Goal: Task Accomplishment & Management: Use online tool/utility

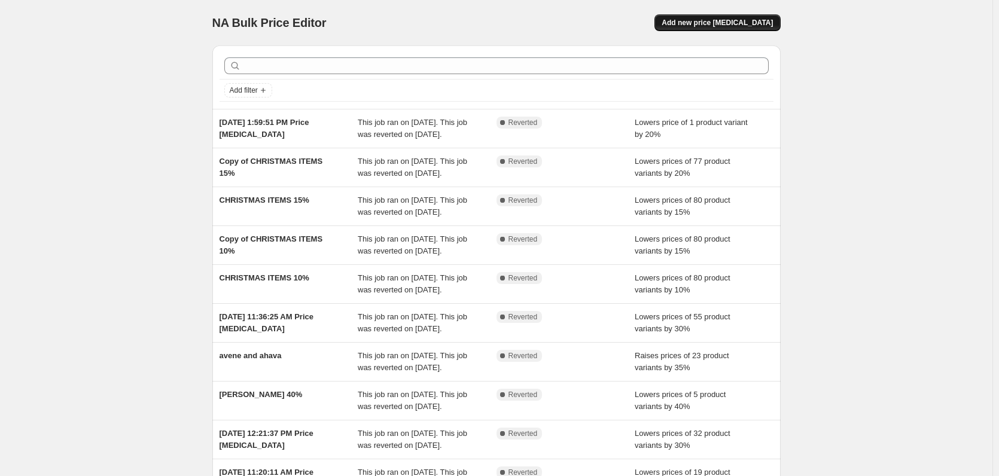
click at [718, 23] on span "Add new price change job" at bounding box center [717, 23] width 111 height 10
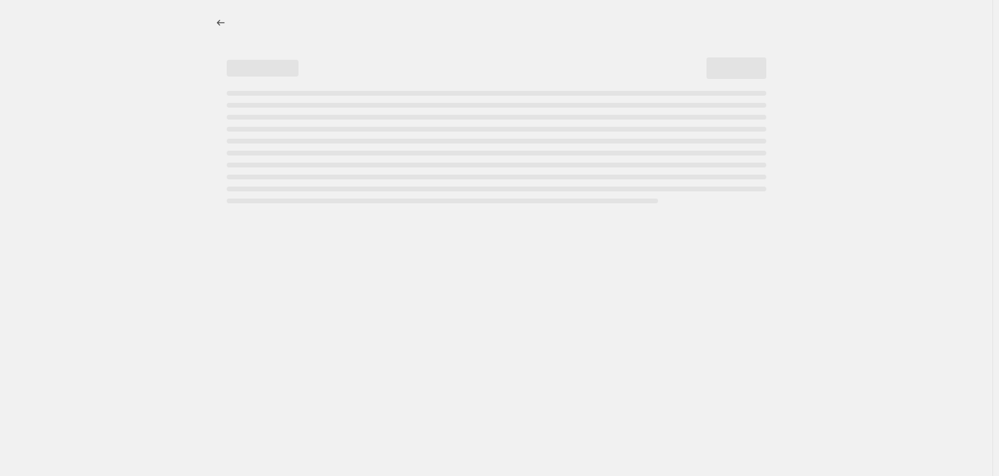
select select "percentage"
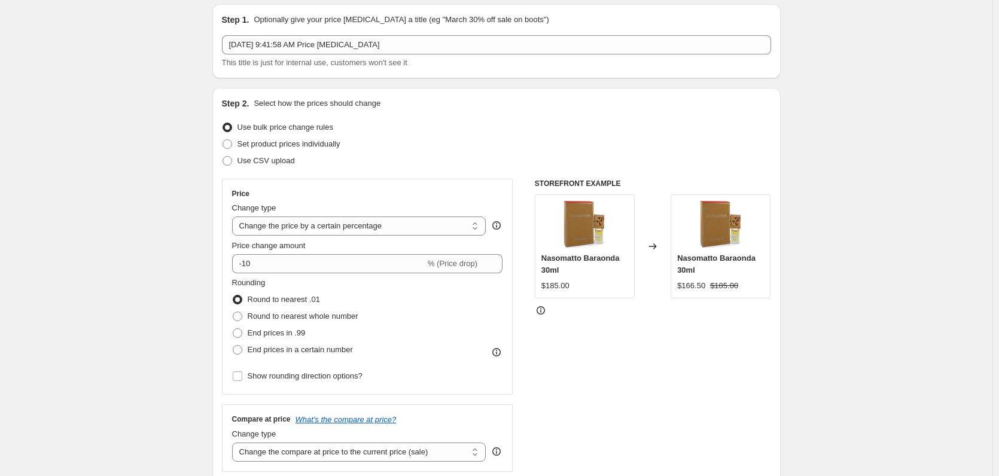
scroll to position [120, 0]
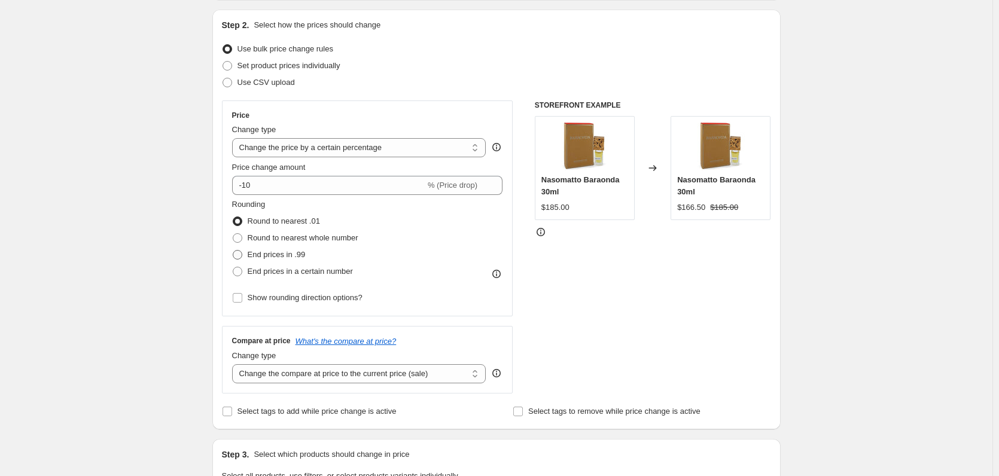
click at [242, 254] on span at bounding box center [238, 255] width 10 height 10
click at [233, 251] on input "End prices in .99" at bounding box center [233, 250] width 1 height 1
radio input "true"
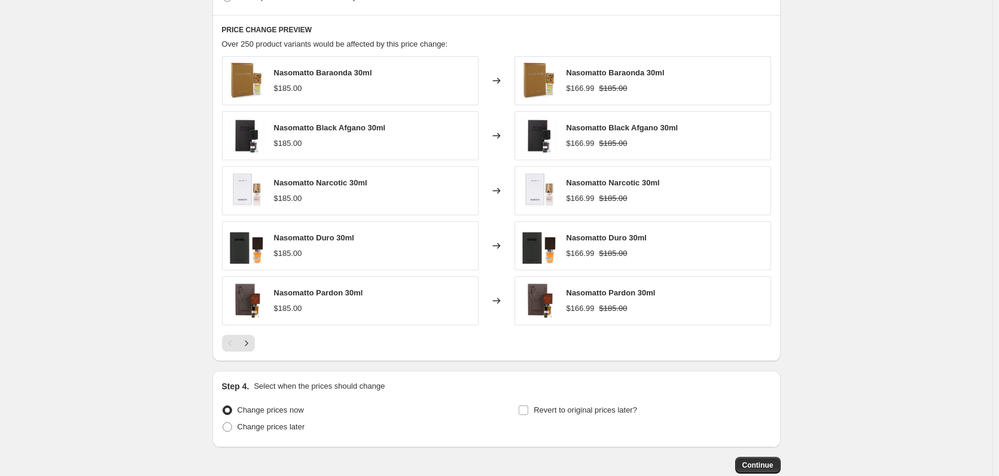
scroll to position [539, 0]
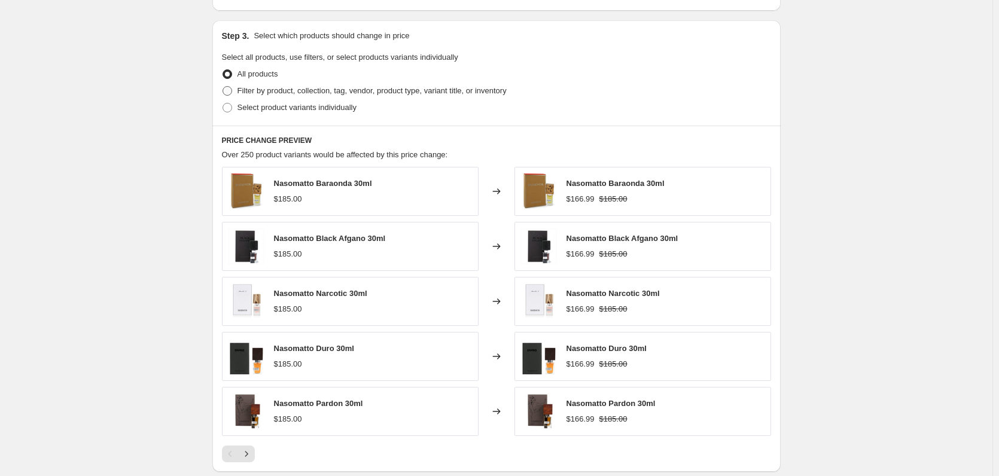
click at [231, 90] on span at bounding box center [228, 91] width 10 height 10
click at [223, 87] on input "Filter by product, collection, tag, vendor, product type, variant title, or inv…" at bounding box center [223, 86] width 1 height 1
radio input "true"
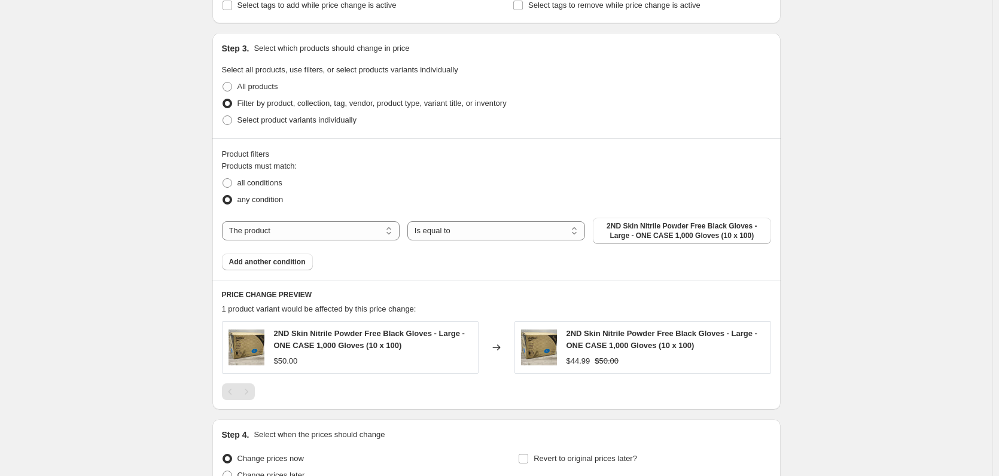
scroll to position [466, 0]
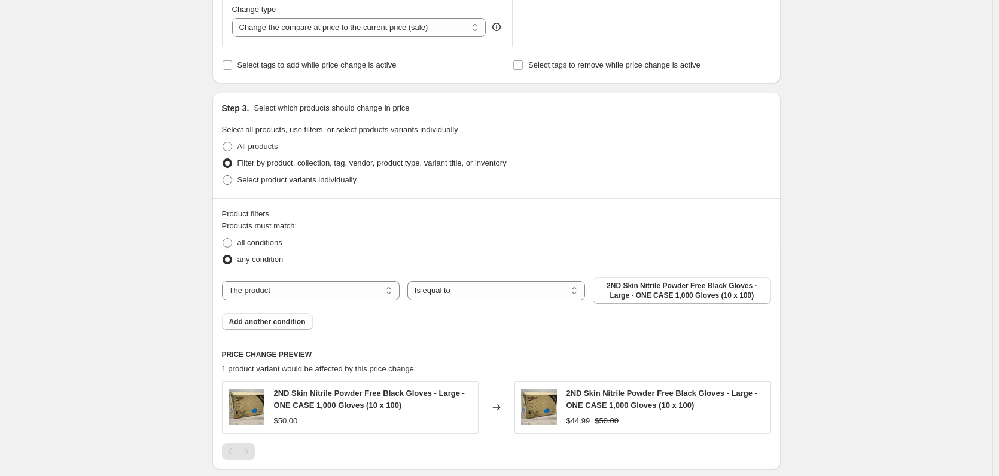
click at [230, 176] on span at bounding box center [228, 180] width 10 height 10
click at [223, 176] on input "Select product variants individually" at bounding box center [223, 175] width 1 height 1
radio input "true"
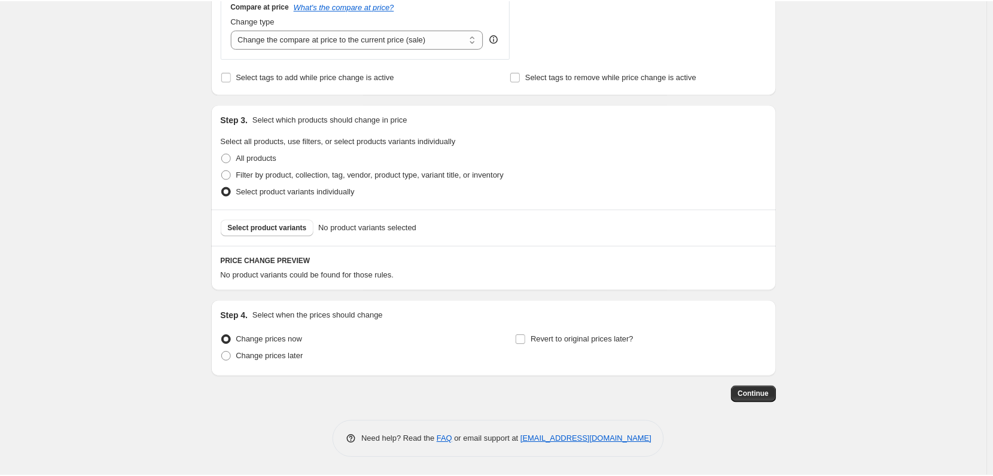
scroll to position [455, 0]
click at [231, 168] on label "Filter by product, collection, tag, vendor, product type, variant title, or inv…" at bounding box center [364, 174] width 285 height 17
click at [223, 170] on input "Filter by product, collection, tag, vendor, product type, variant title, or inv…" at bounding box center [223, 170] width 1 height 1
radio input "true"
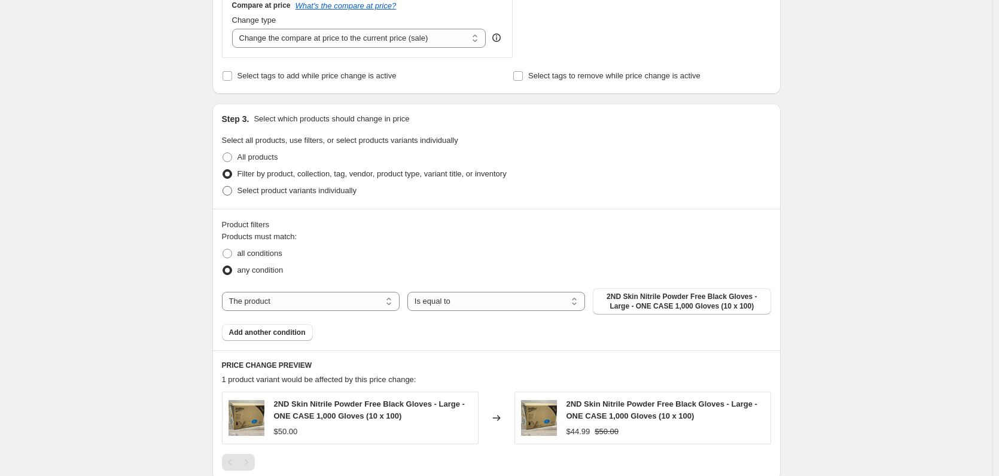
click at [232, 188] on span at bounding box center [228, 191] width 10 height 10
click at [223, 187] on input "Select product variants individually" at bounding box center [223, 186] width 1 height 1
radio input "true"
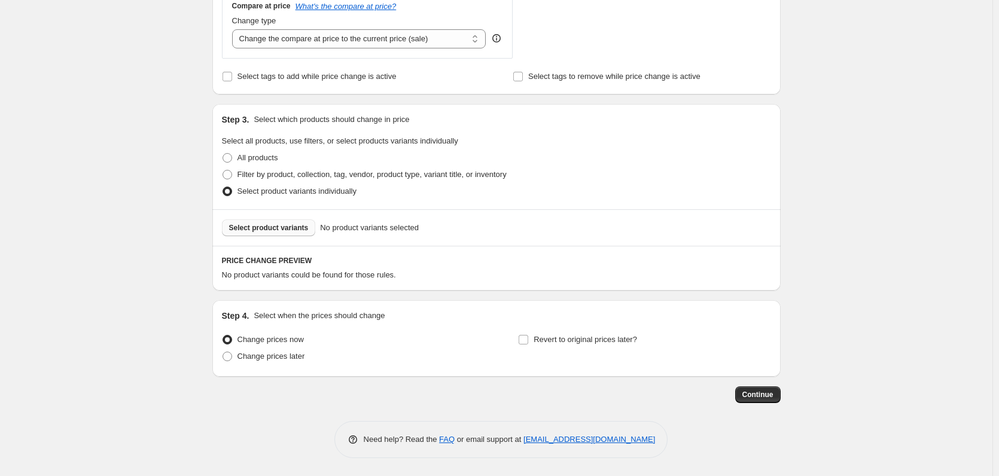
click at [265, 227] on span "Select product variants" at bounding box center [269, 228] width 80 height 10
